Goal: Check status

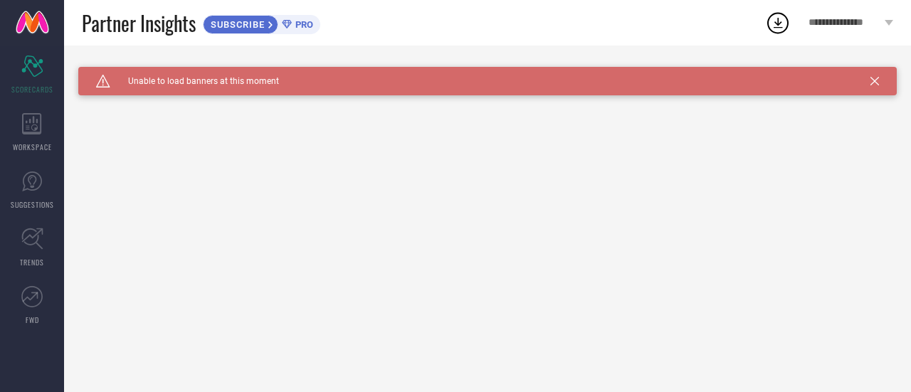
click at [876, 83] on icon at bounding box center [875, 81] width 9 height 9
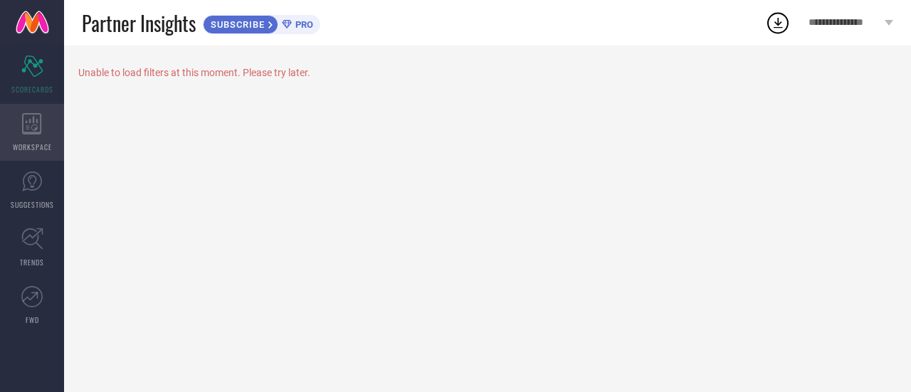
click at [22, 135] on div "WORKSPACE" at bounding box center [32, 132] width 64 height 57
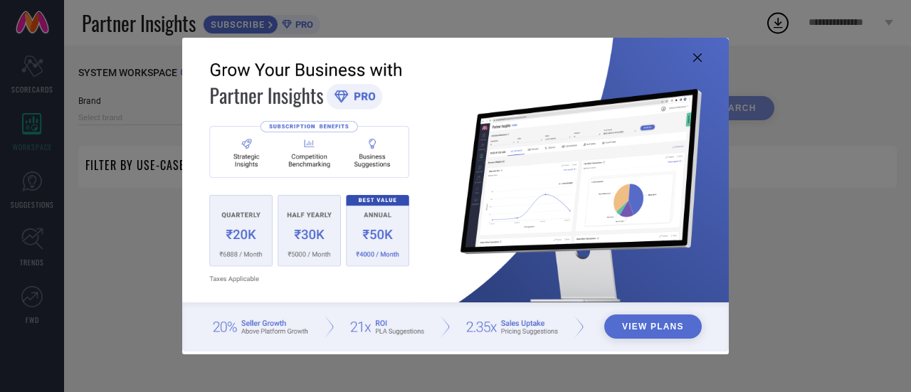
type input "1 STOP FASHION"
type input "All"
click at [701, 56] on icon at bounding box center [698, 57] width 9 height 9
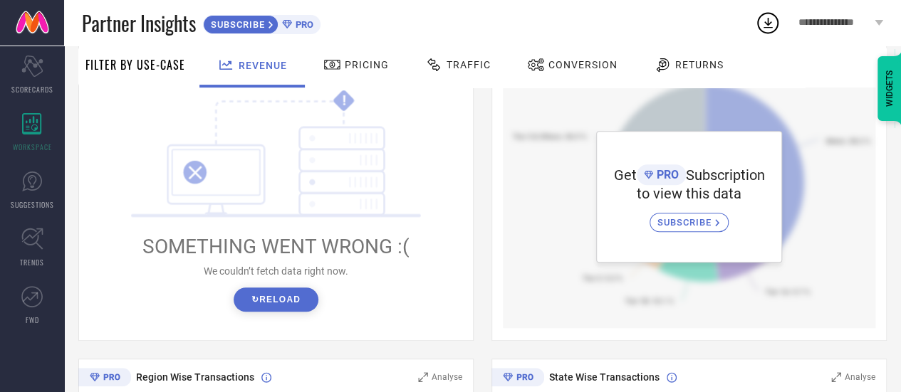
scroll to position [71, 0]
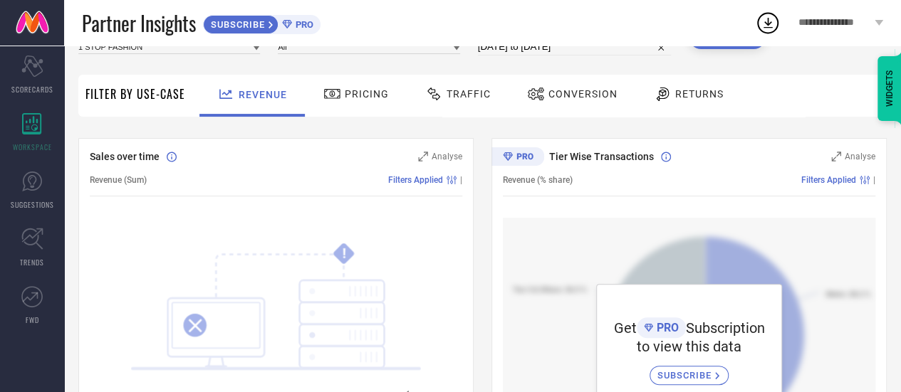
click at [382, 94] on span "Pricing" at bounding box center [367, 93] width 44 height 11
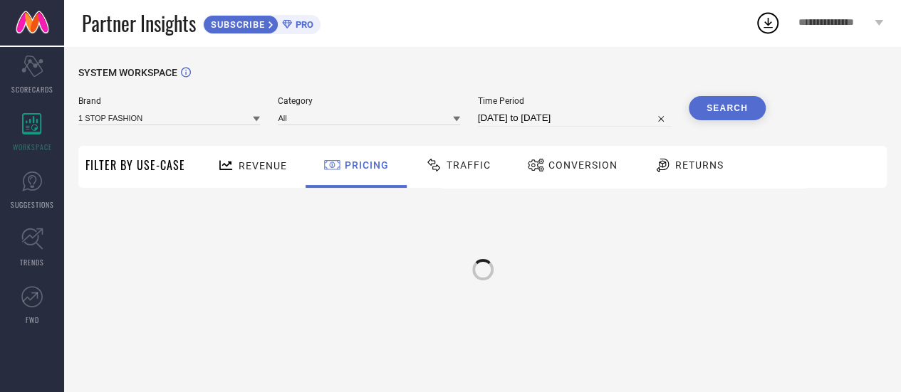
scroll to position [0, 0]
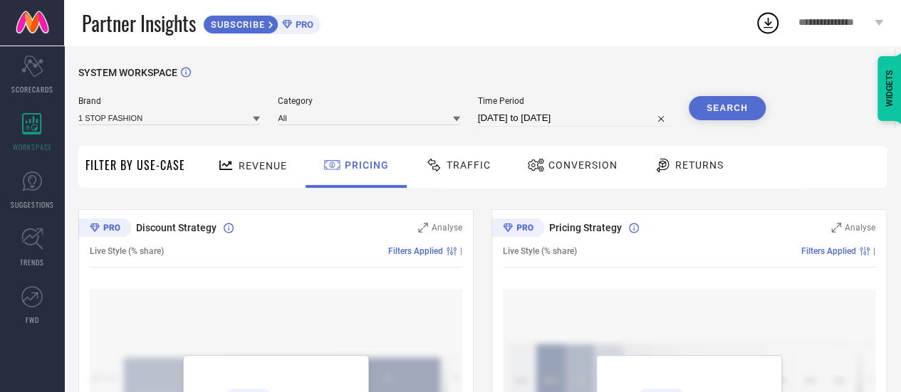
click at [241, 174] on div "Revenue" at bounding box center [252, 165] width 77 height 25
